Goal: Navigation & Orientation: Find specific page/section

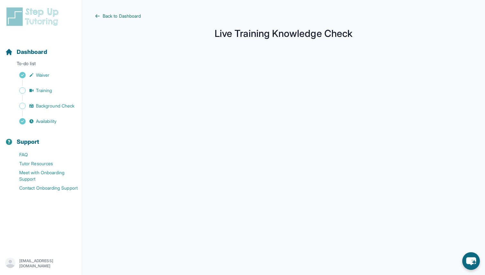
click at [111, 17] on span "Back to Dashboard" at bounding box center [122, 16] width 38 height 6
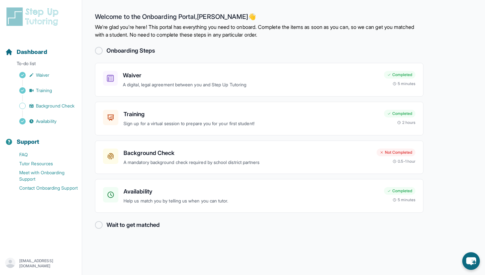
click at [32, 18] on img at bounding box center [33, 16] width 57 height 21
click at [19, 14] on img at bounding box center [33, 16] width 57 height 21
click at [31, 52] on span "Dashboard" at bounding box center [32, 51] width 30 height 9
